Goal: Task Accomplishment & Management: Use online tool/utility

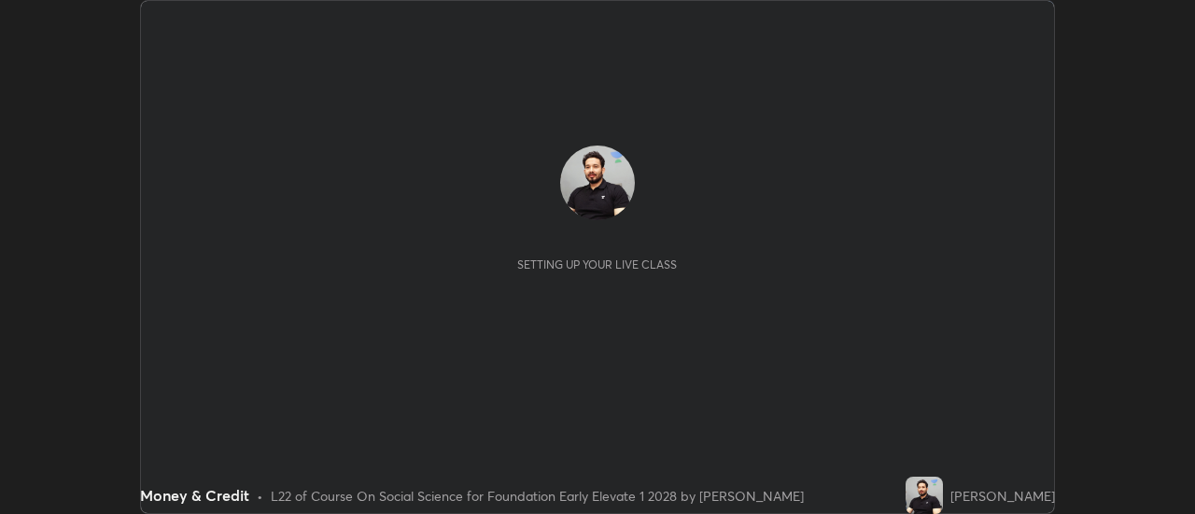
scroll to position [514, 1195]
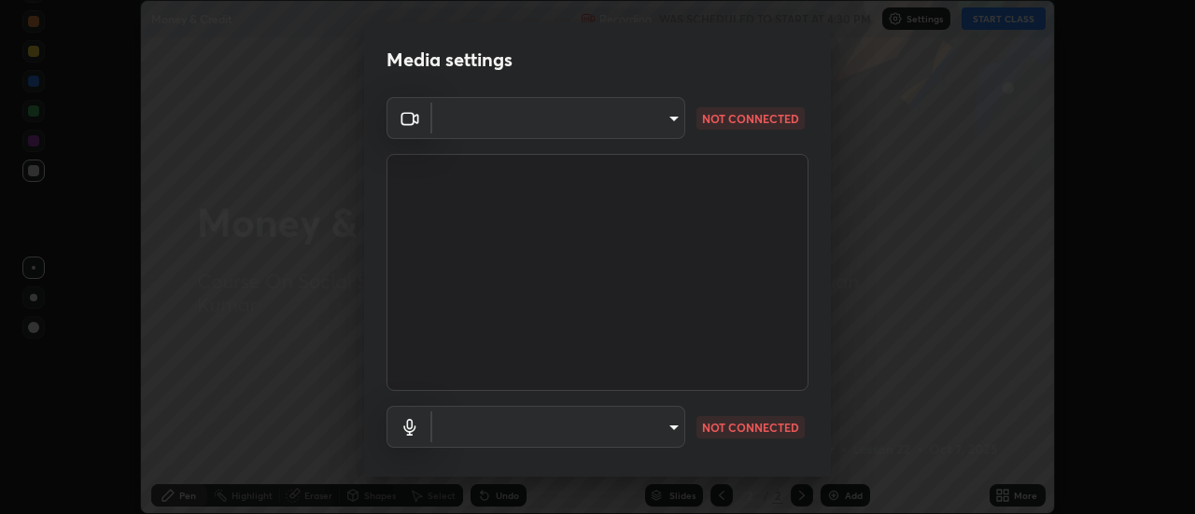
type input "609e5a32b3deb6334e4eacac44e0076ed714ca5fe8849d3a386cfb8853ab1d3b"
type input "default"
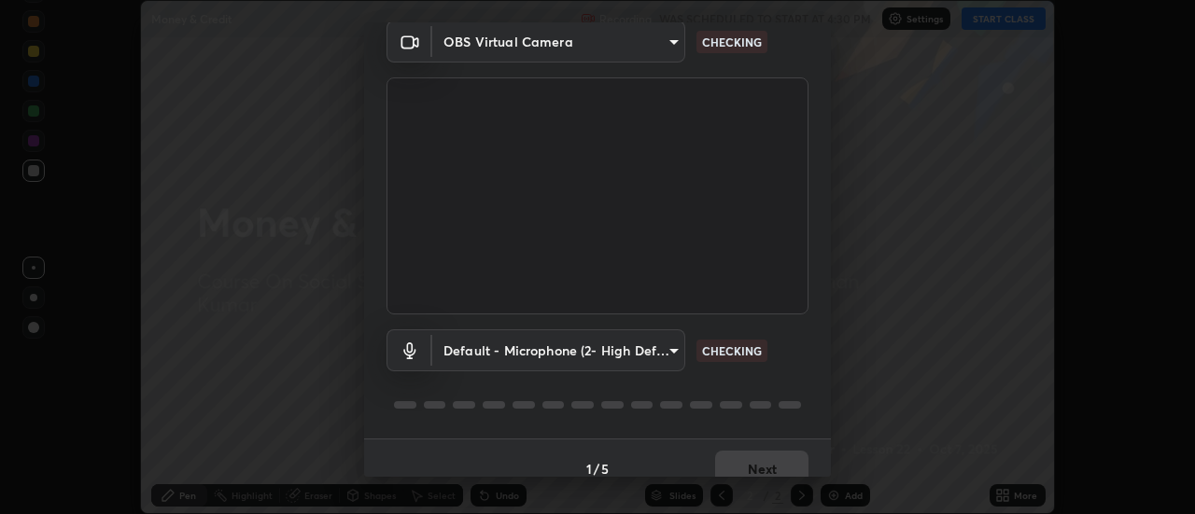
scroll to position [98, 0]
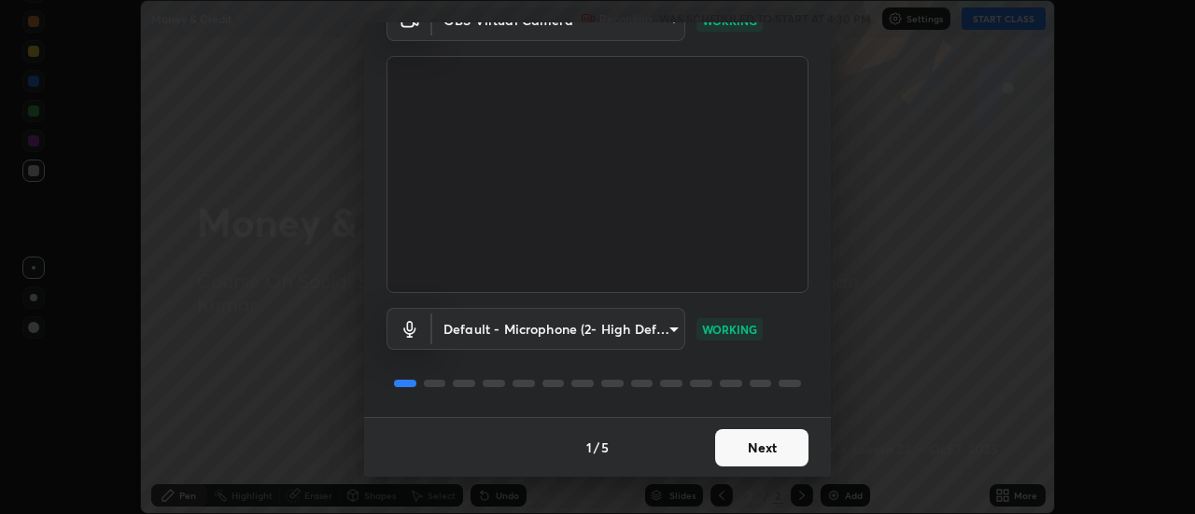
click at [765, 443] on button "Next" at bounding box center [761, 448] width 93 height 37
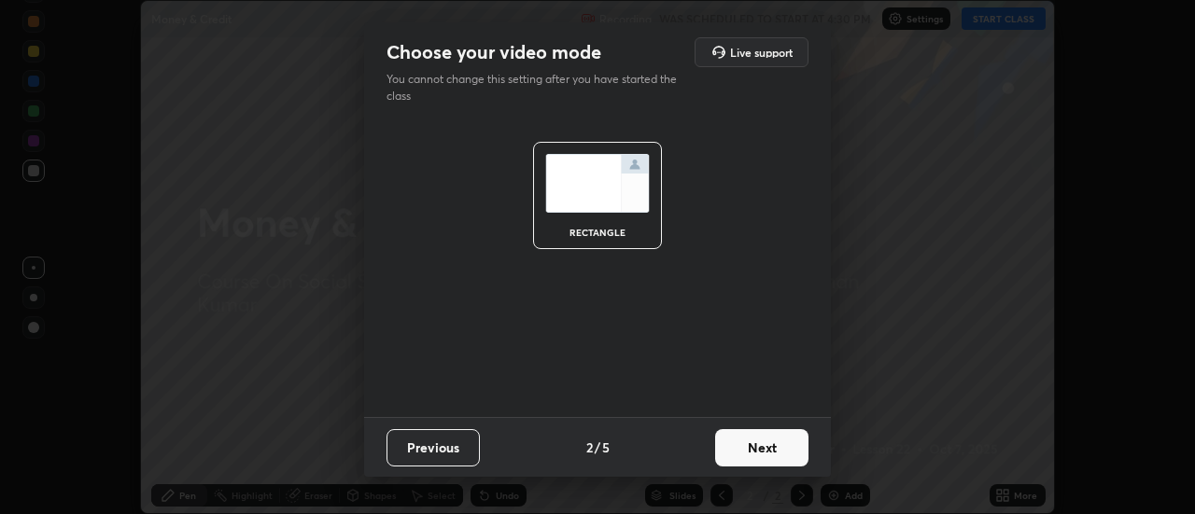
scroll to position [0, 0]
click at [768, 445] on button "Next" at bounding box center [761, 448] width 93 height 37
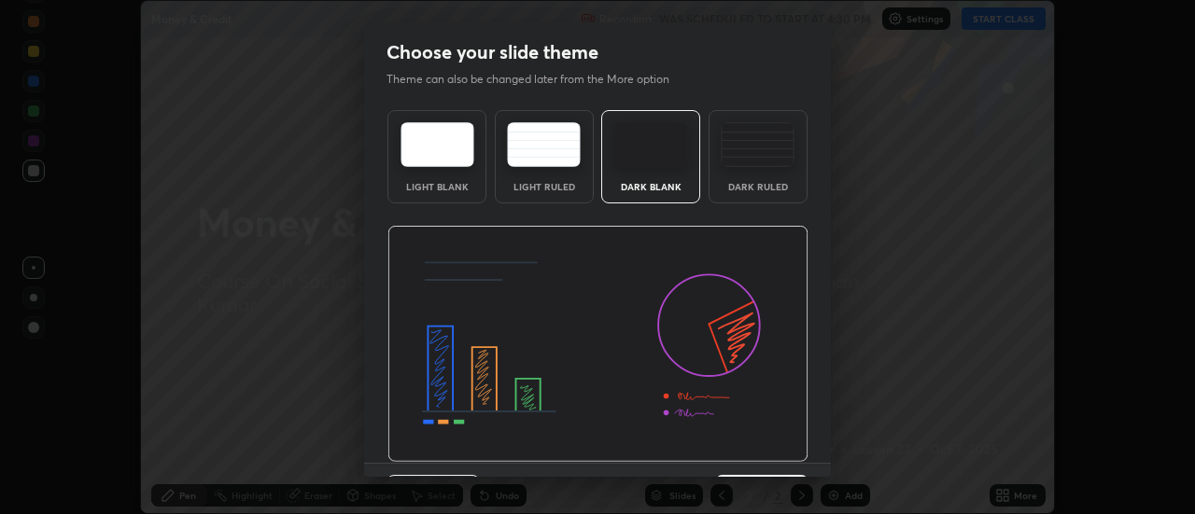
scroll to position [46, 0]
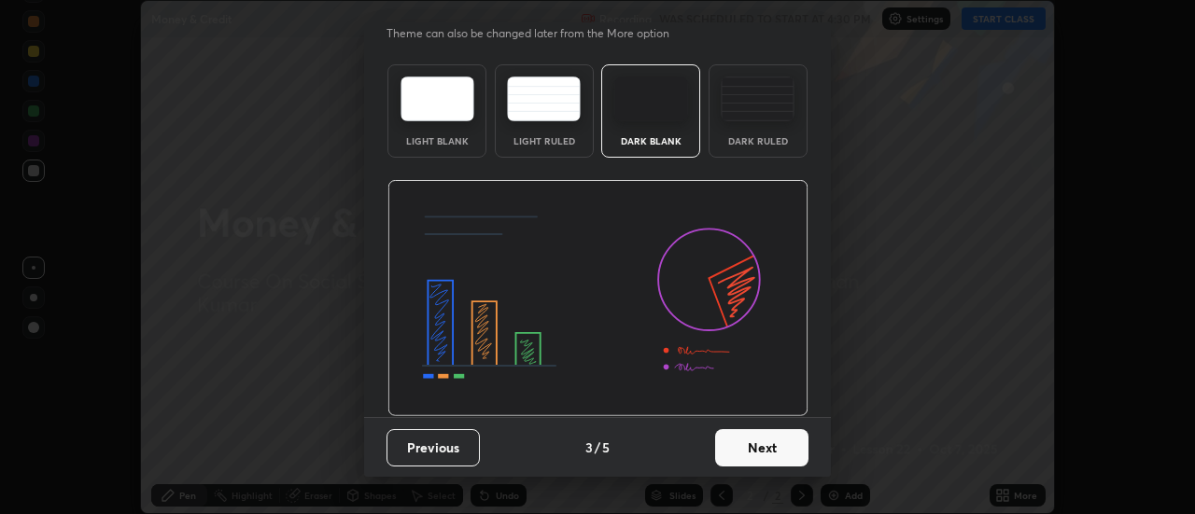
click at [766, 443] on button "Next" at bounding box center [761, 448] width 93 height 37
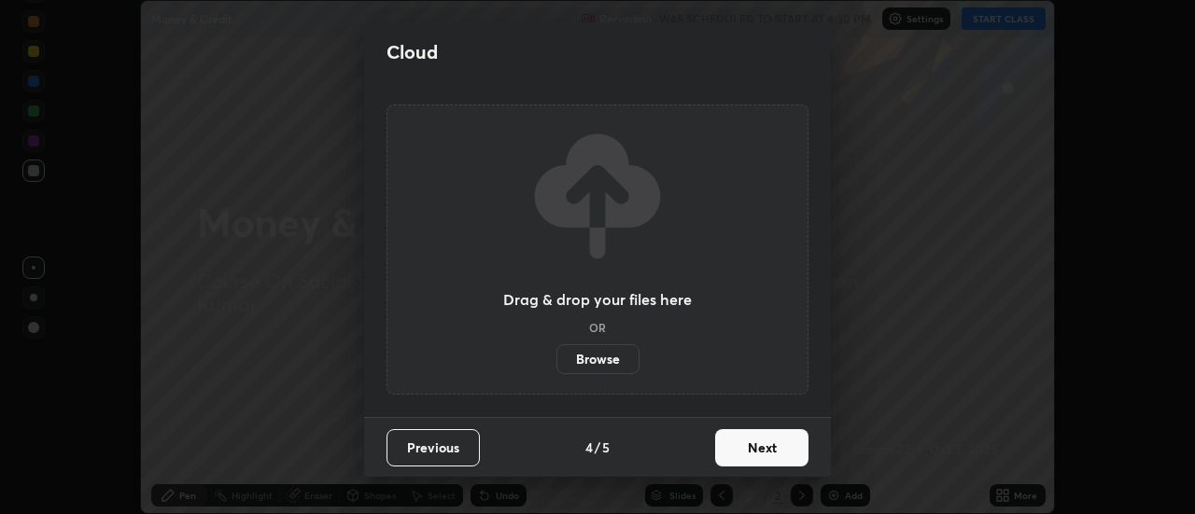
scroll to position [0, 0]
click at [760, 444] on button "Next" at bounding box center [761, 448] width 93 height 37
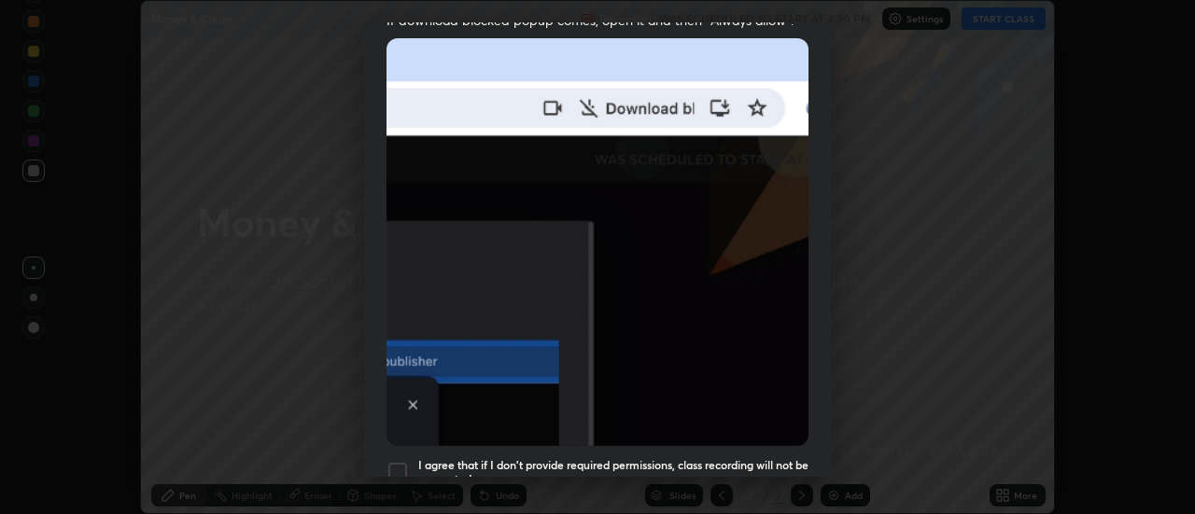
scroll to position [403, 0]
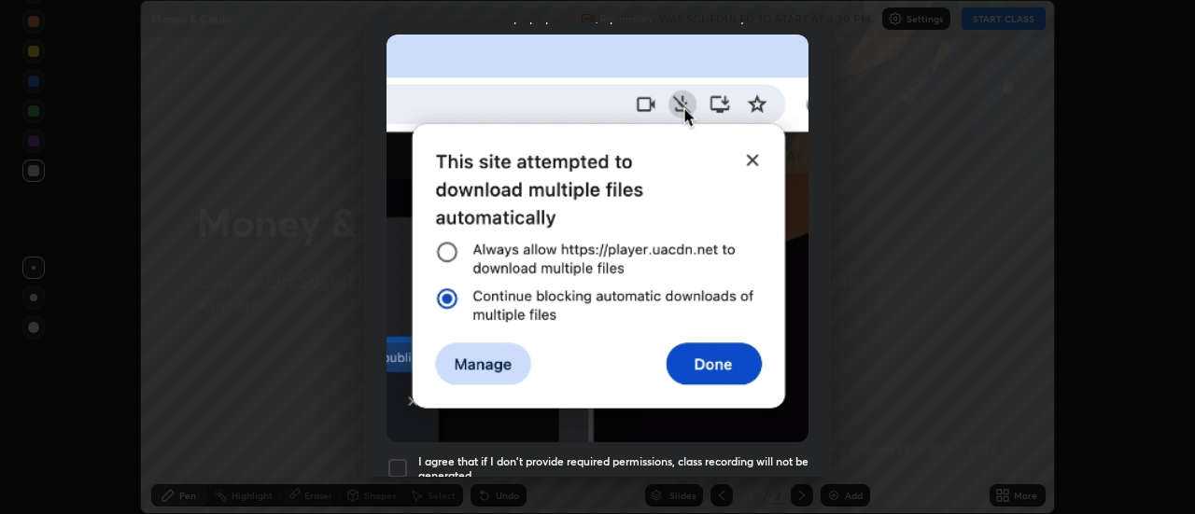
click at [398, 458] on div at bounding box center [398, 469] width 22 height 22
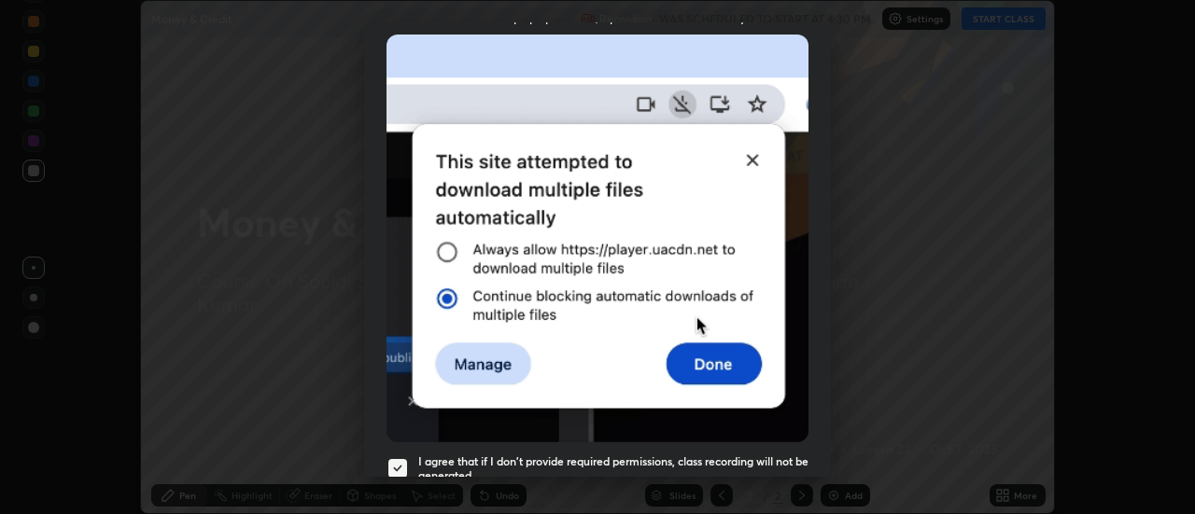
scroll to position [479, 0]
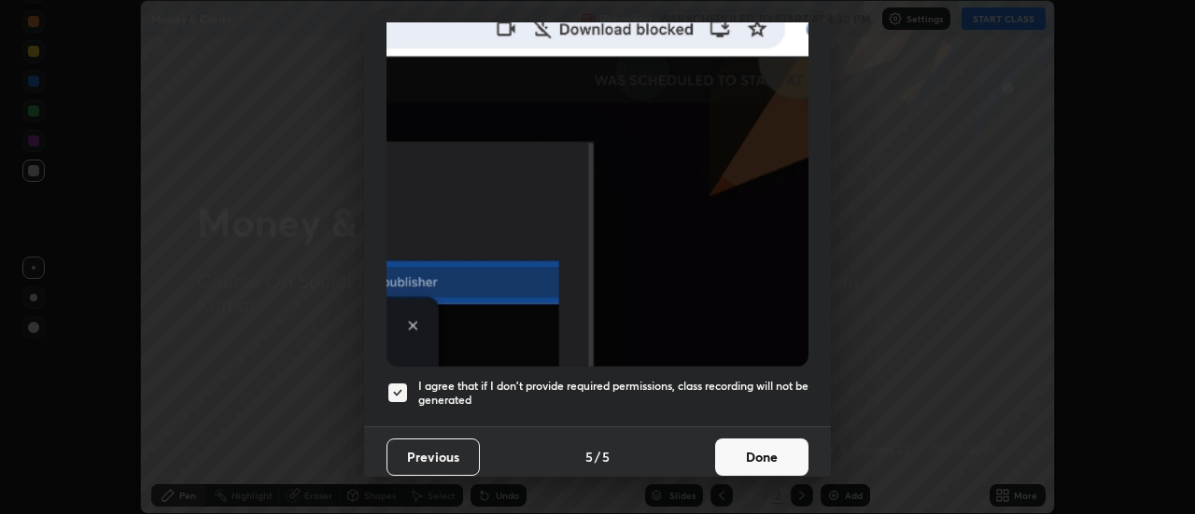
click at [760, 450] on button "Done" at bounding box center [761, 457] width 93 height 37
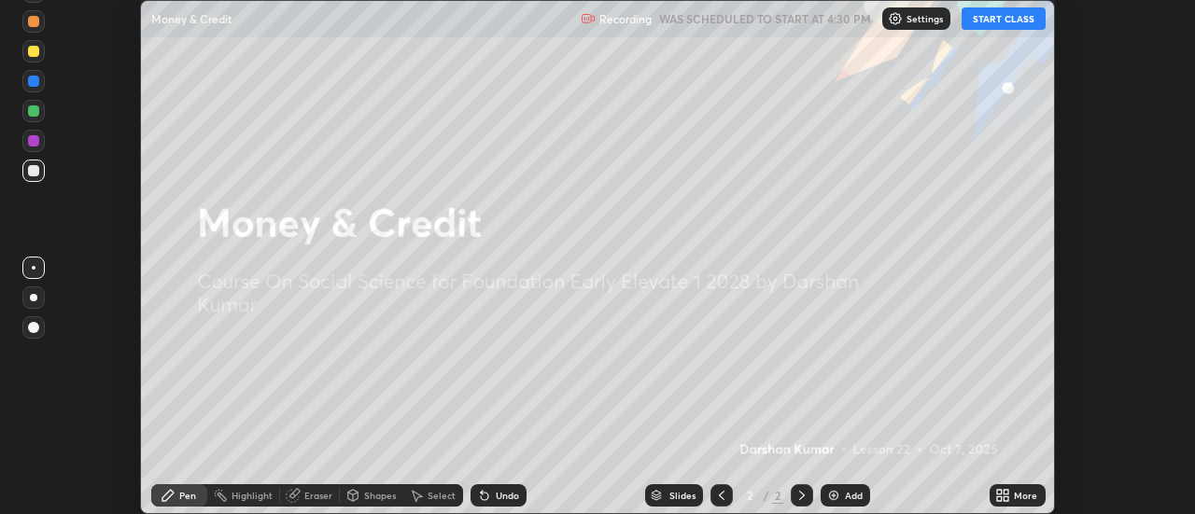
click at [1001, 22] on button "START CLASS" at bounding box center [1004, 18] width 84 height 22
